Goal: Navigation & Orientation: Understand site structure

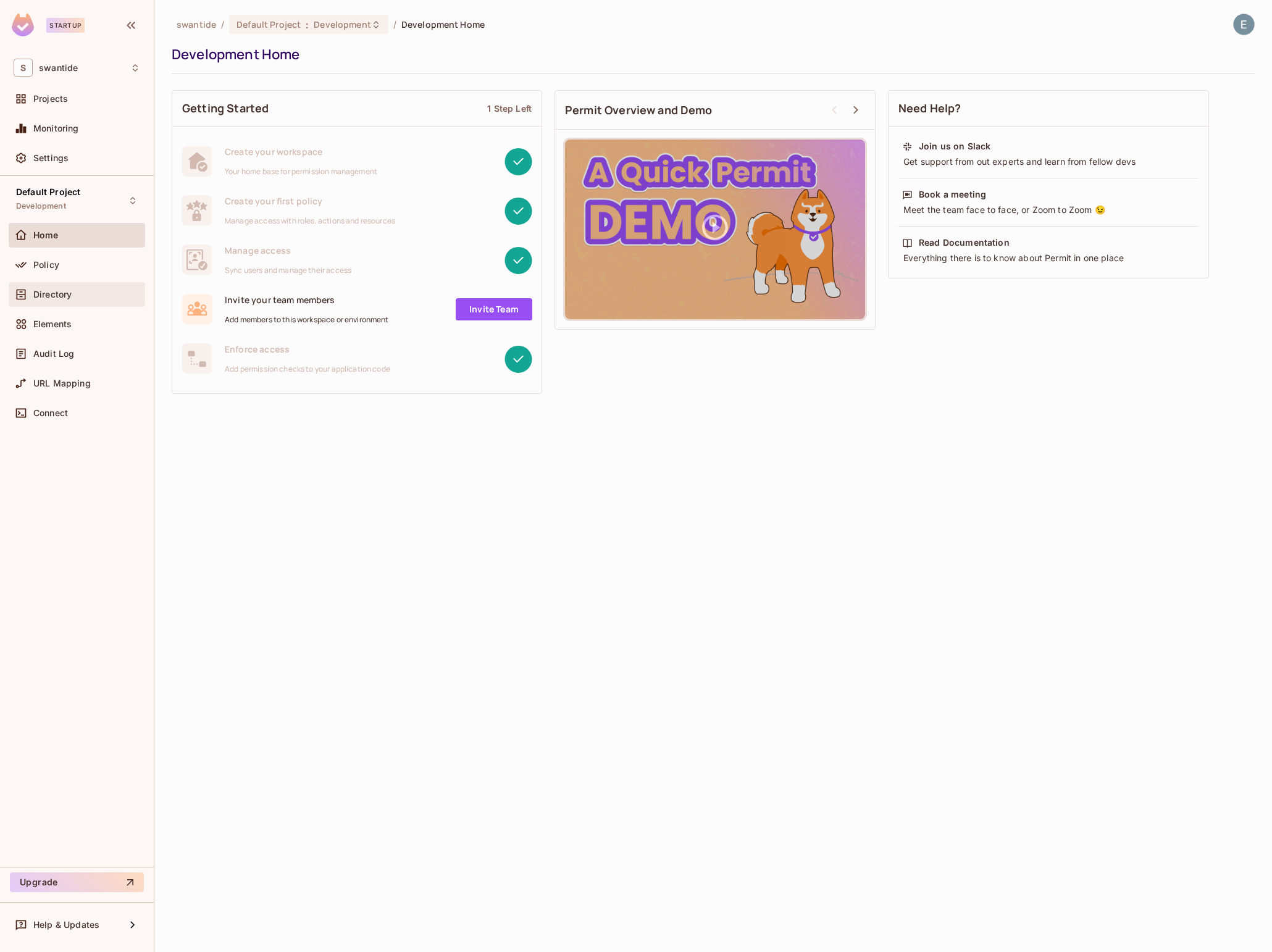
click at [71, 292] on span "Directory" at bounding box center [52, 295] width 39 height 10
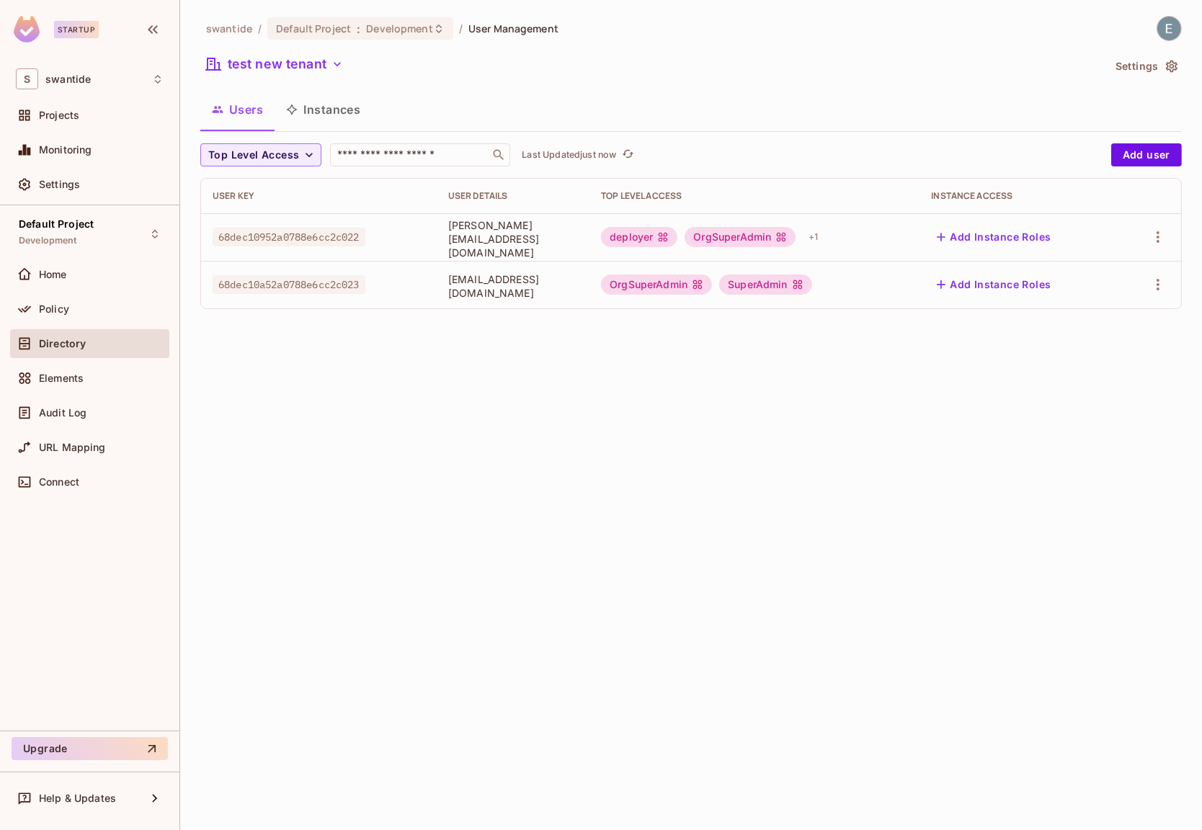
click at [911, 430] on div "swantide / Default Project : Development / User Management test new tenant Sett…" at bounding box center [691, 415] width 1022 height 830
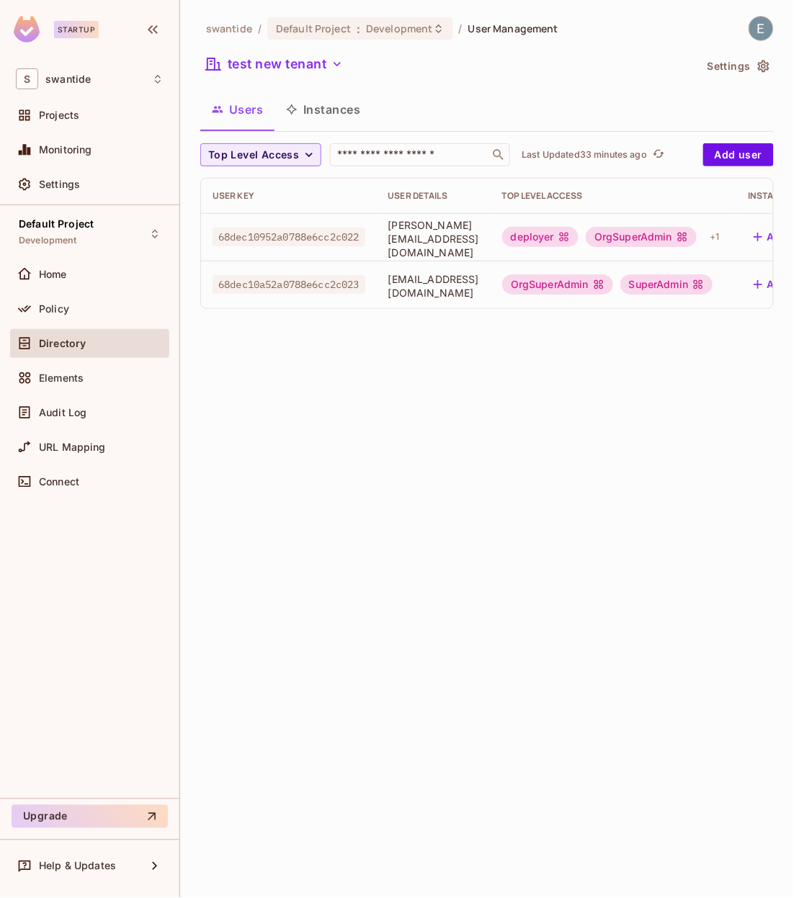
click at [58, 340] on span "Directory" at bounding box center [62, 344] width 47 height 12
click at [86, 303] on div "Policy" at bounding box center [101, 309] width 125 height 12
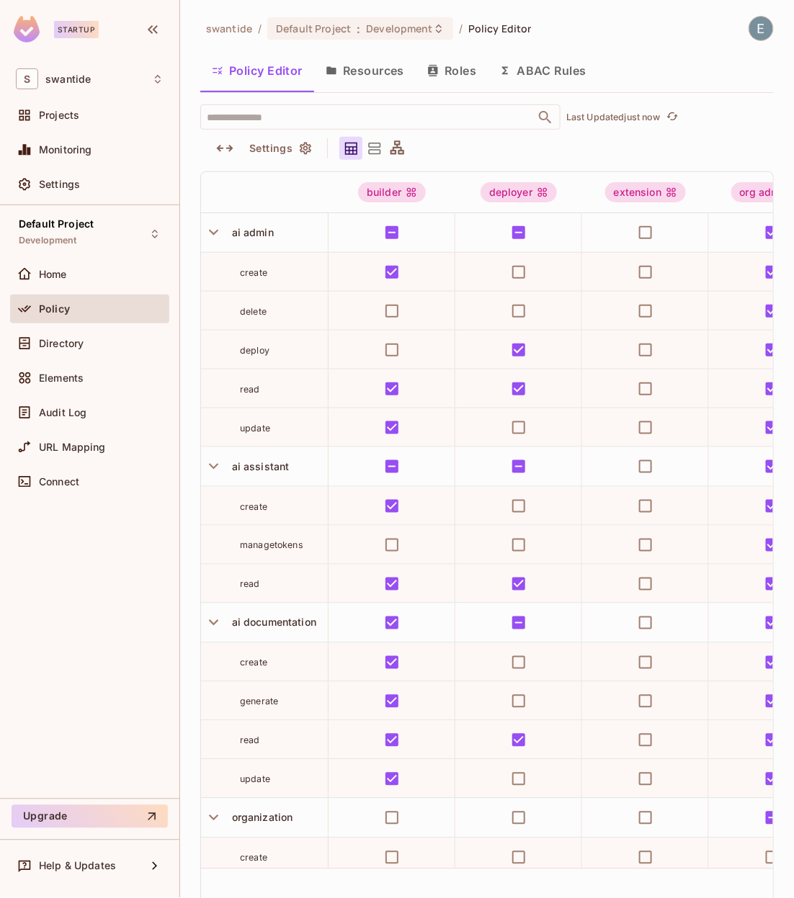
click at [370, 80] on button "Resources" at bounding box center [365, 71] width 102 height 36
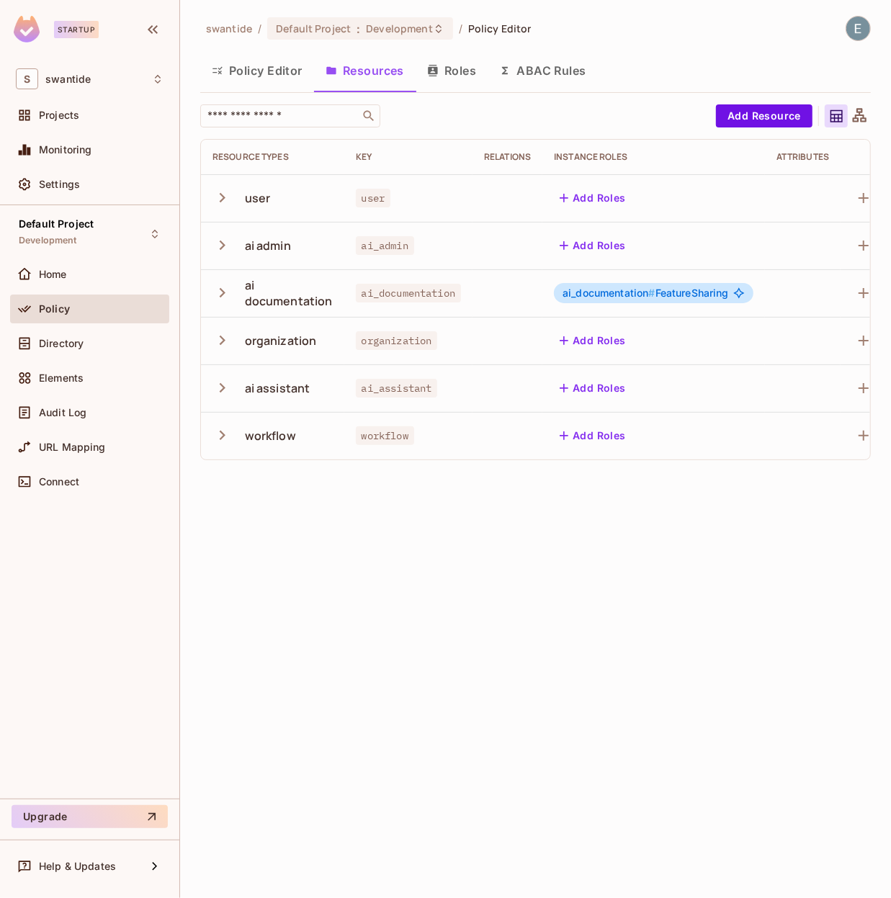
click at [502, 560] on div "swantide / Default Project : Development / Policy Editor Policy Editor Resource…" at bounding box center [535, 449] width 711 height 898
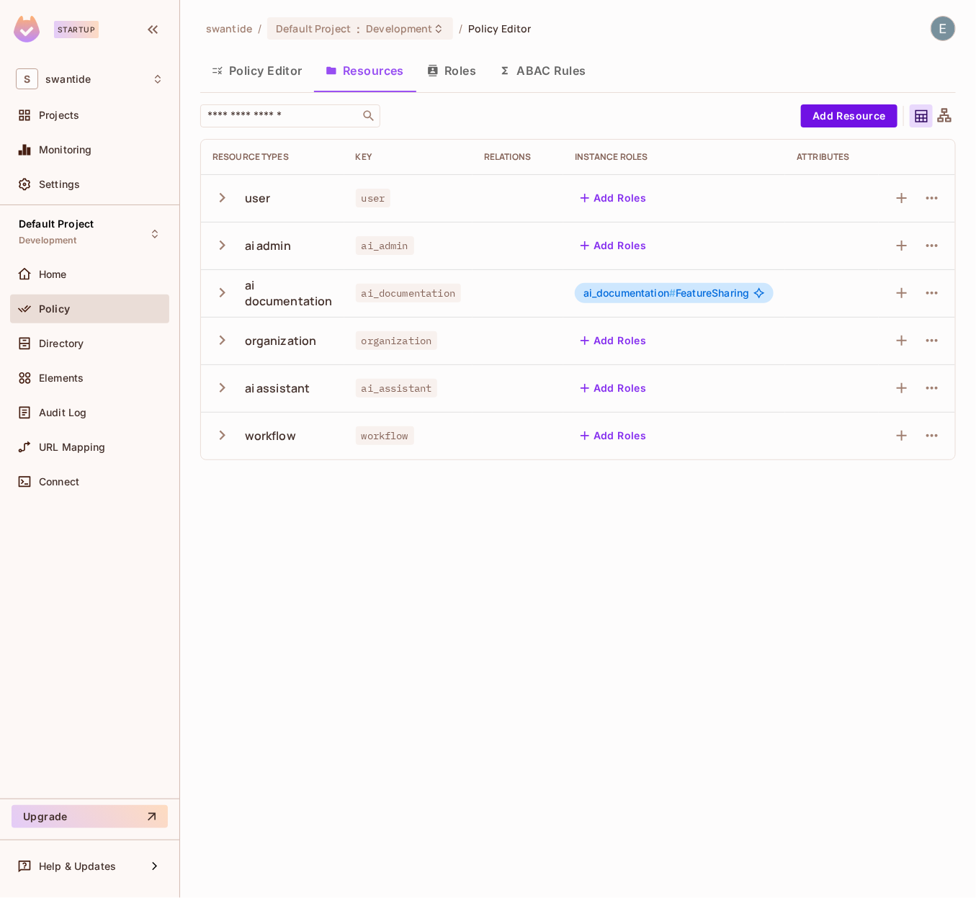
click at [459, 70] on button "Roles" at bounding box center [452, 71] width 72 height 36
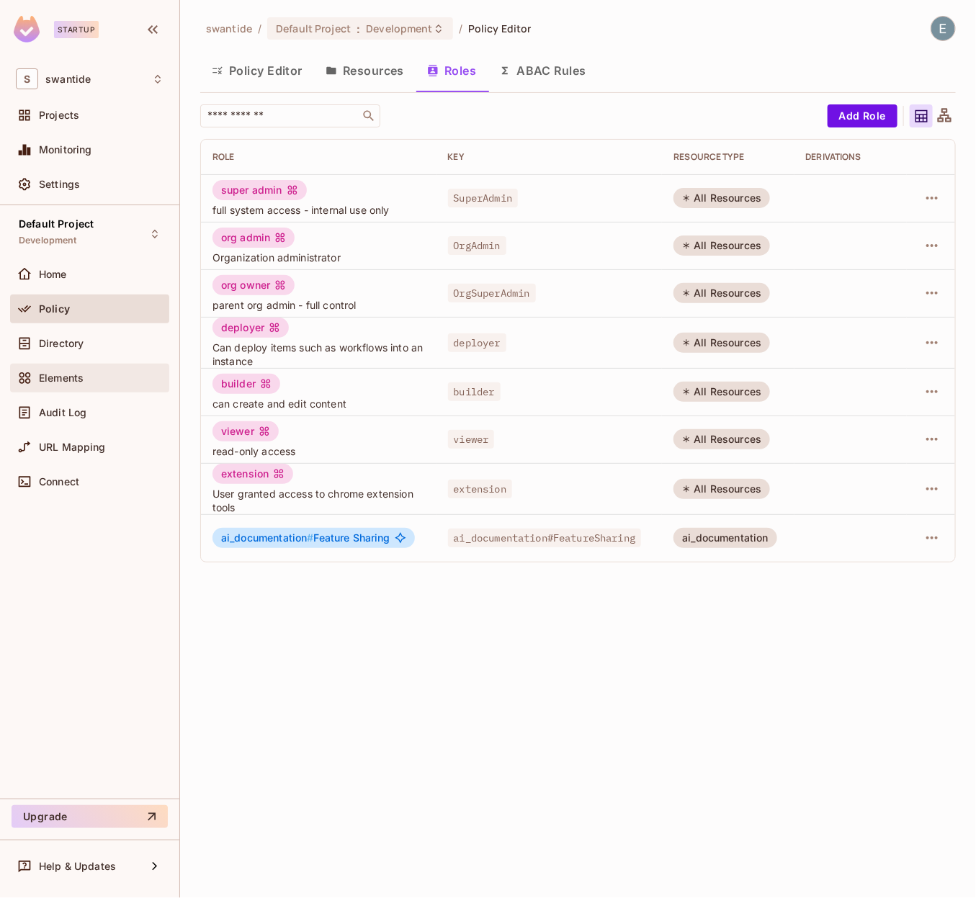
click at [91, 375] on div "Elements" at bounding box center [101, 378] width 125 height 12
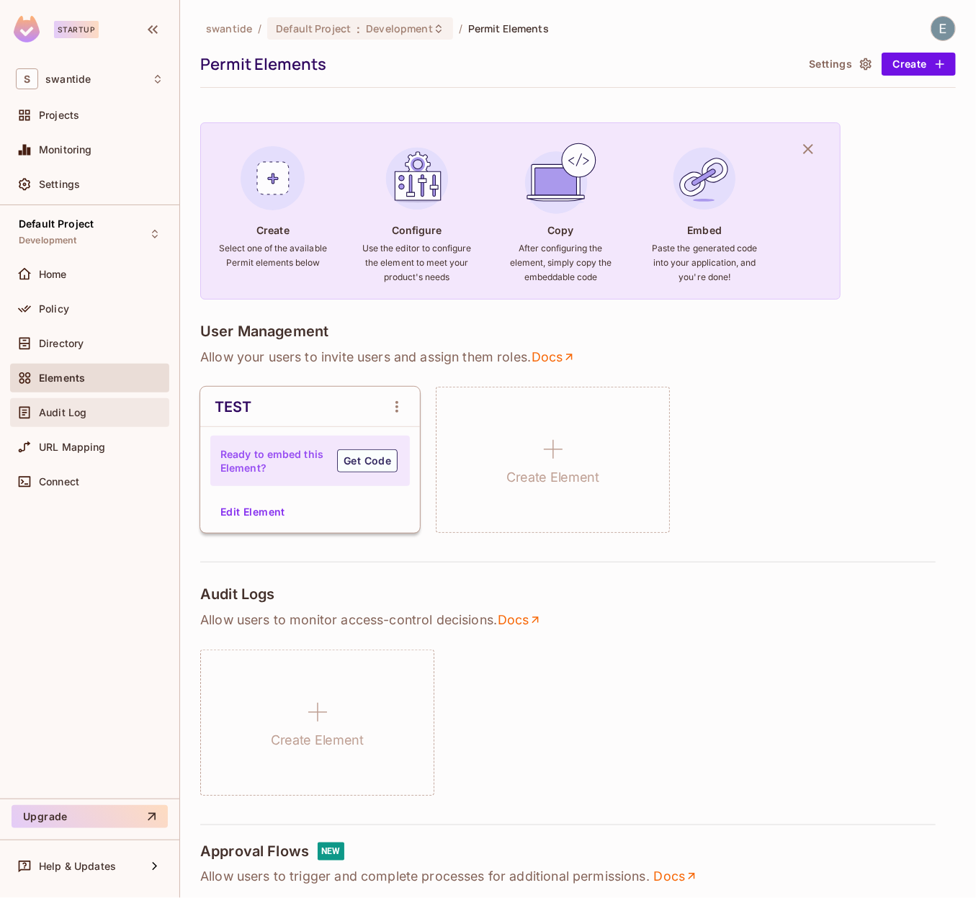
click at [97, 421] on div "Audit Log" at bounding box center [89, 412] width 159 height 29
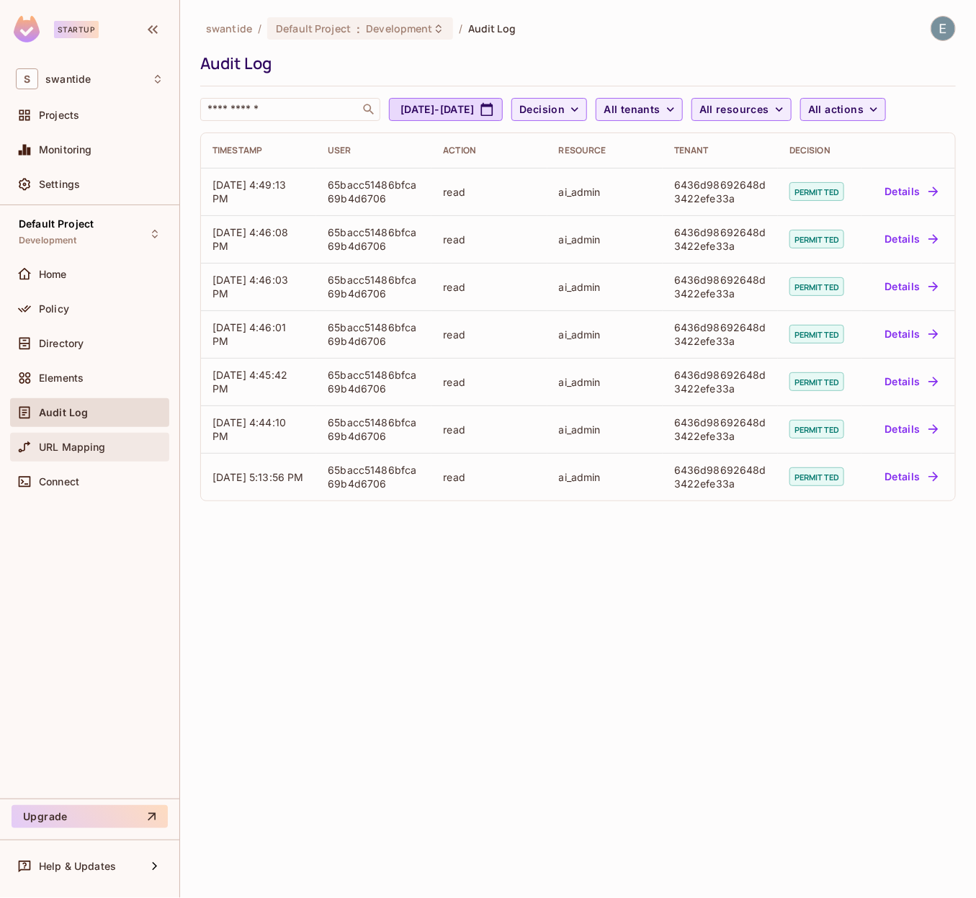
click at [76, 442] on span "URL Mapping" at bounding box center [72, 448] width 67 height 12
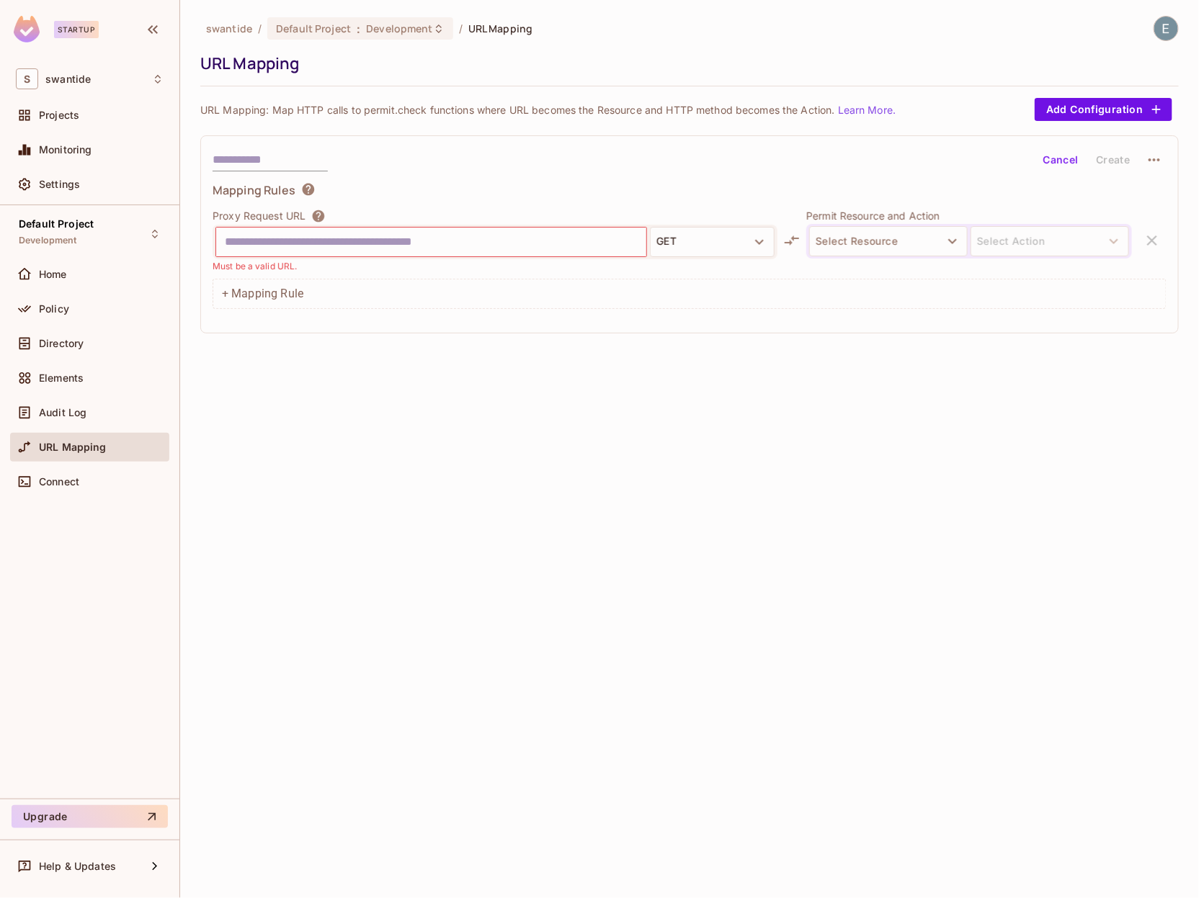
click at [557, 112] on p "URL Mapping: Map HTTP calls to permit.check functions where URL becomes the Res…" at bounding box center [547, 110] width 695 height 14
